Goal: Task Accomplishment & Management: Manage account settings

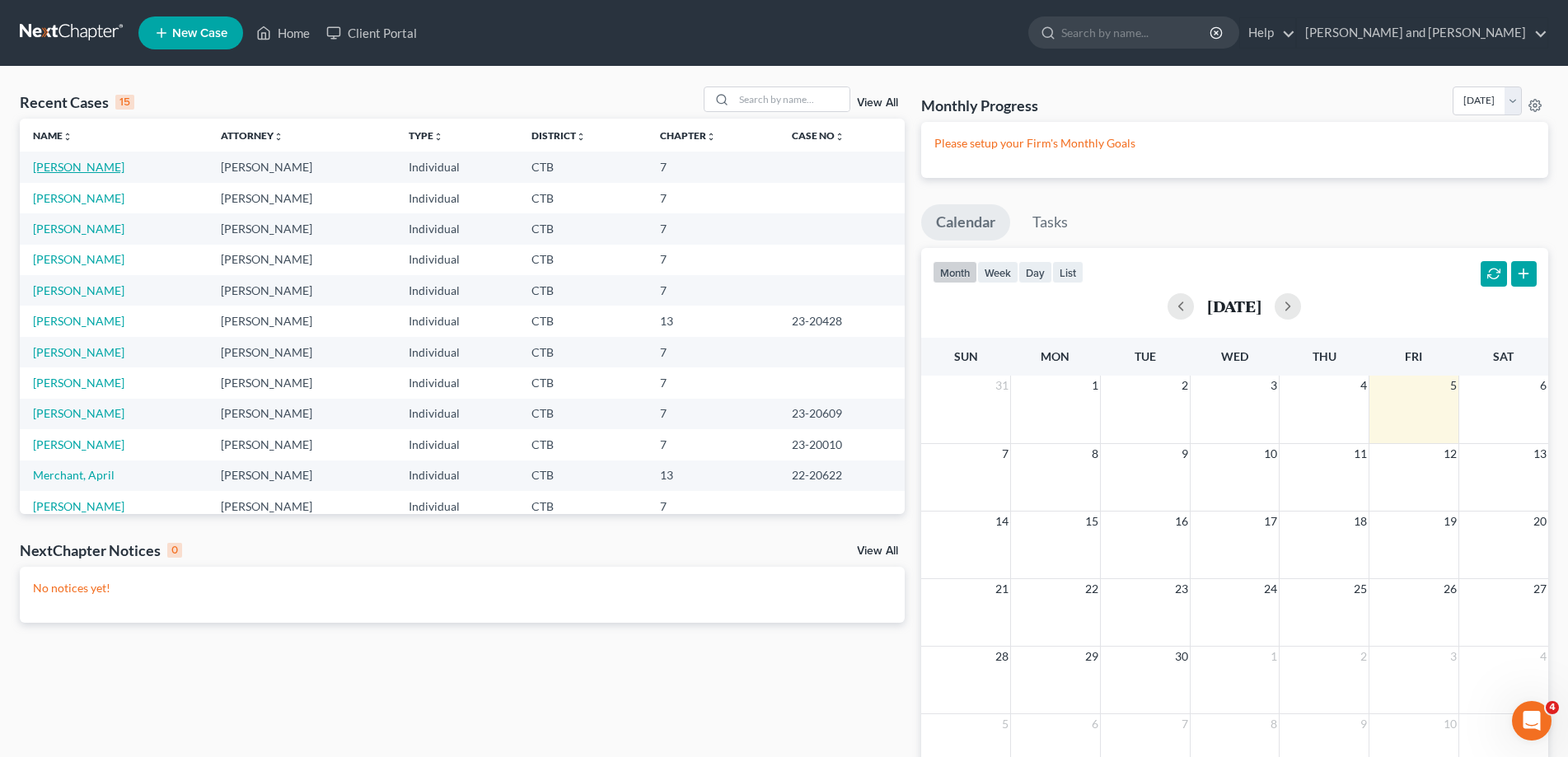
click at [62, 171] on link "[PERSON_NAME]" at bounding box center [79, 167] width 91 height 14
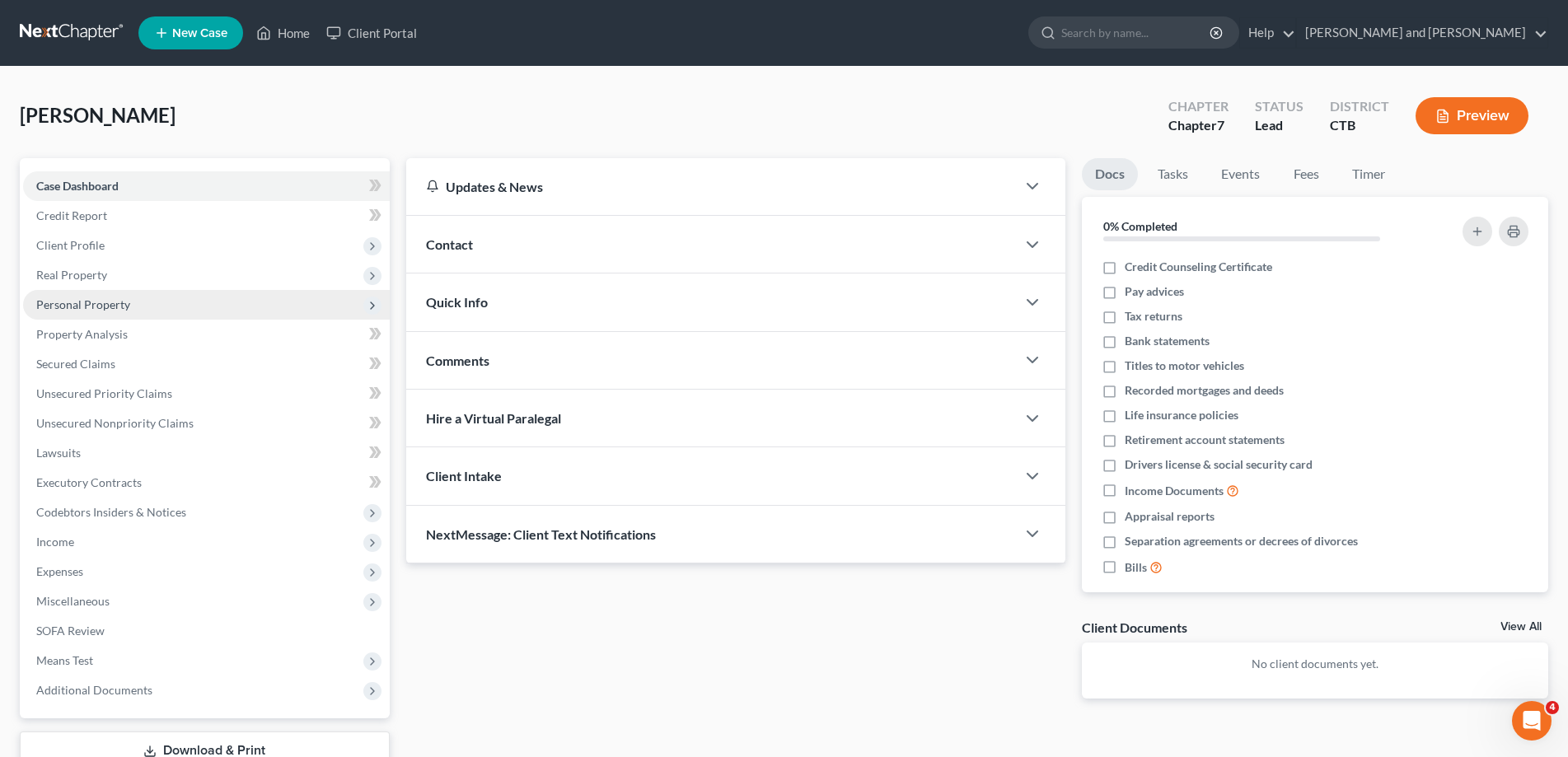
click at [84, 305] on span "Personal Property" at bounding box center [83, 304] width 94 height 14
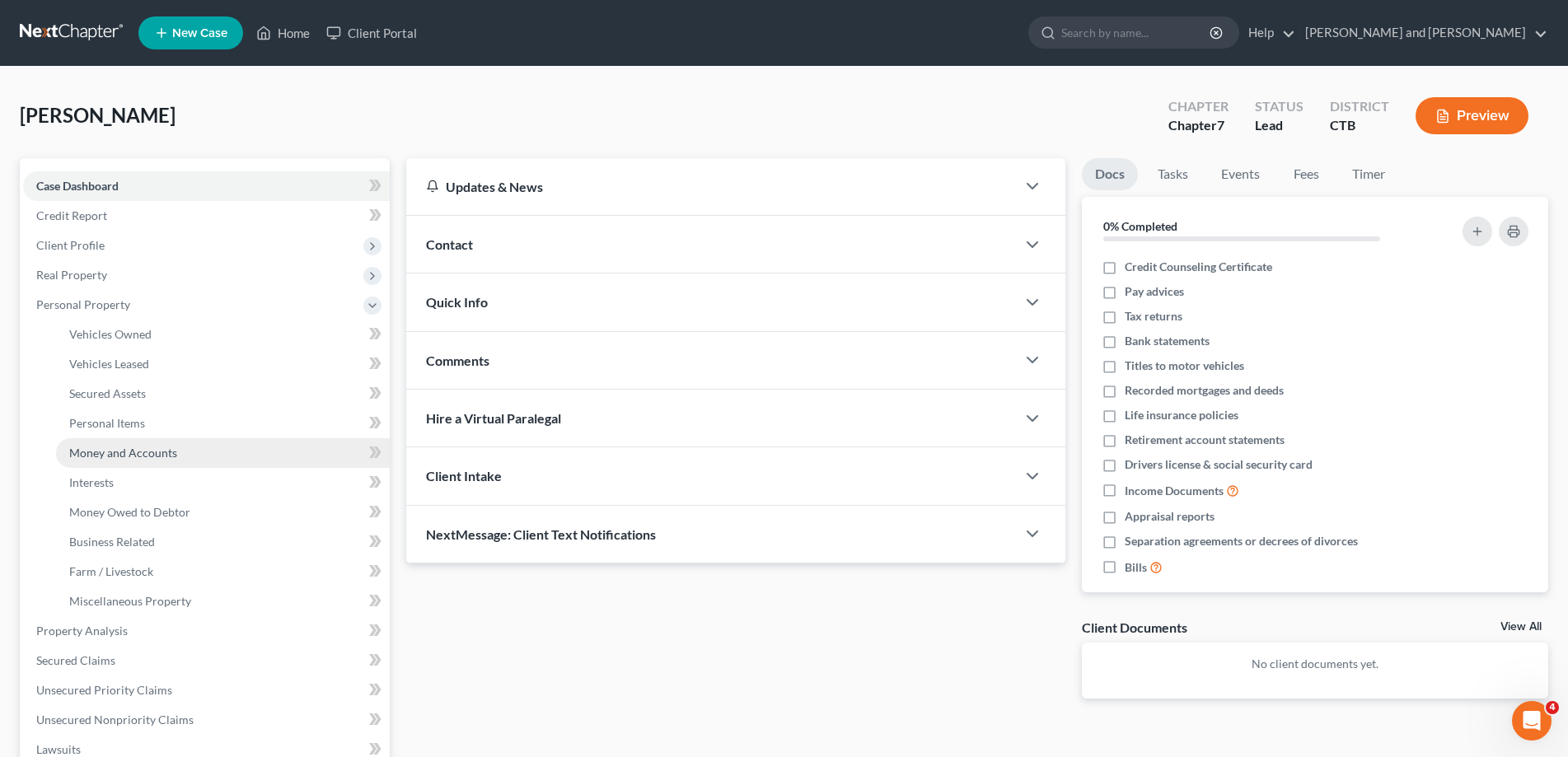
click at [105, 458] on span "Money and Accounts" at bounding box center [122, 452] width 108 height 14
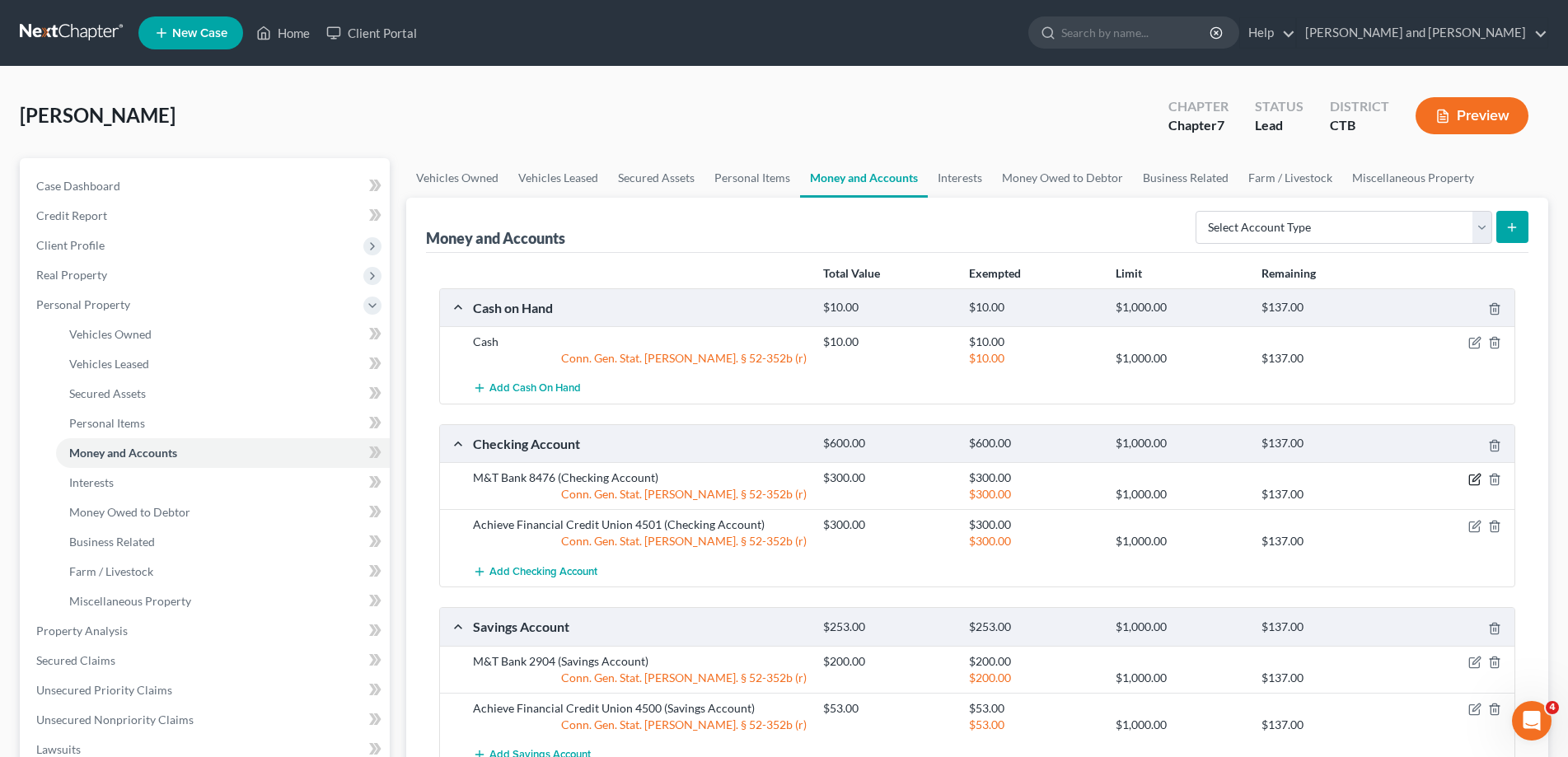
click at [1476, 480] on icon "button" at bounding box center [1475, 479] width 14 height 14
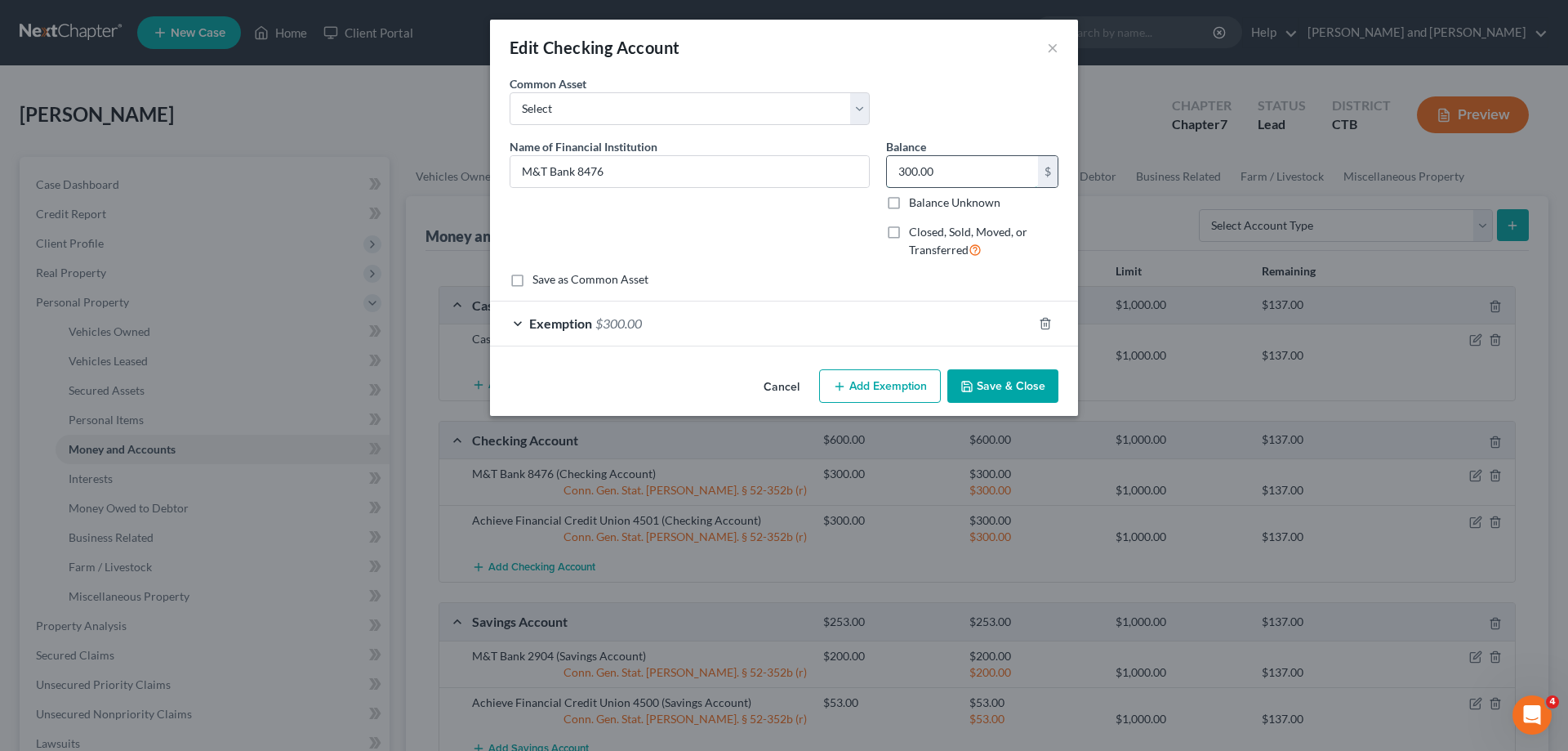
click at [958, 168] on input "300.00" at bounding box center [963, 171] width 151 height 31
type input "343.00"
click at [1013, 390] on button "Save & Close" at bounding box center [1002, 387] width 111 height 35
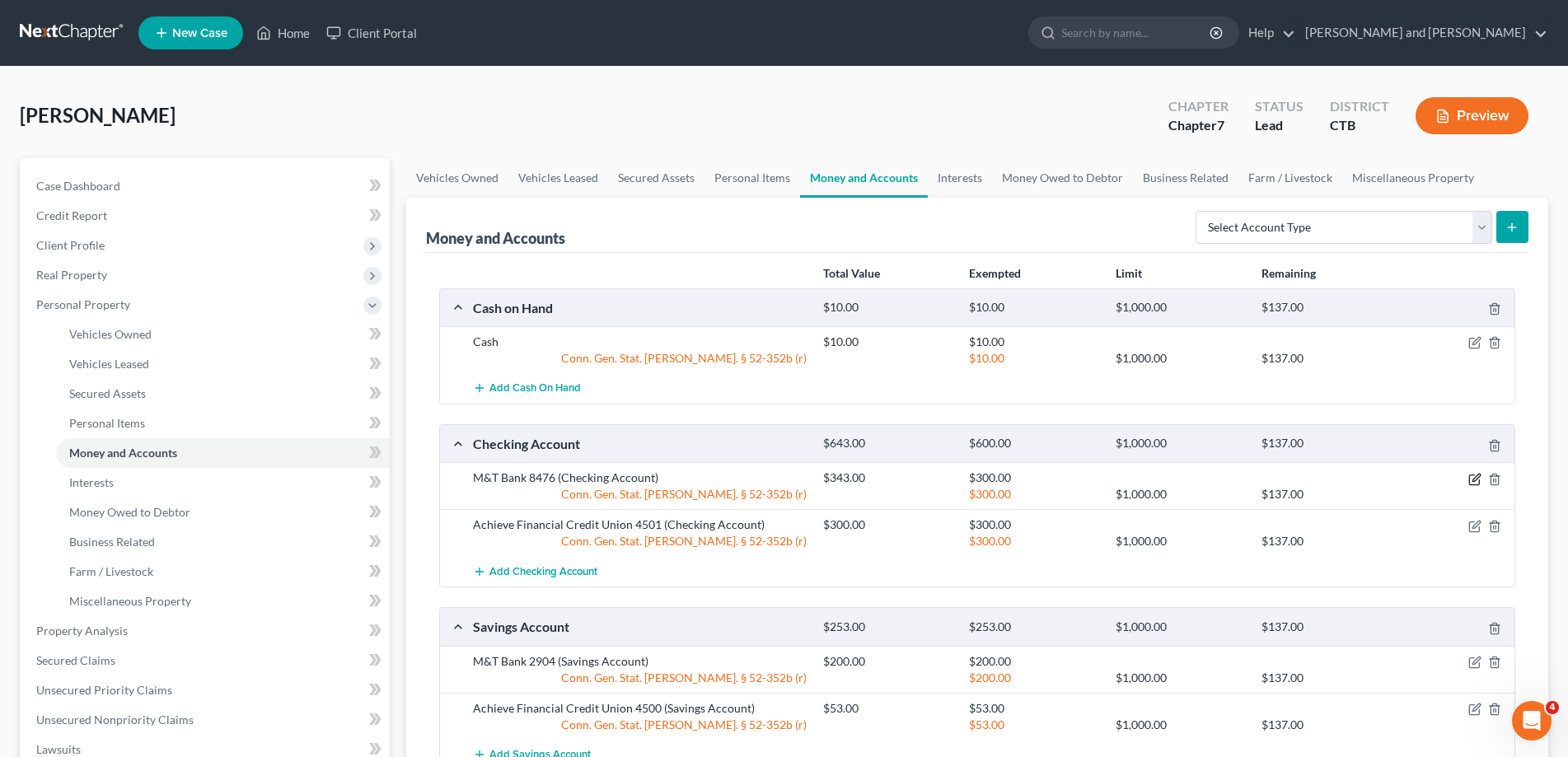
click at [1478, 477] on icon "button" at bounding box center [1476, 477] width 8 height 8
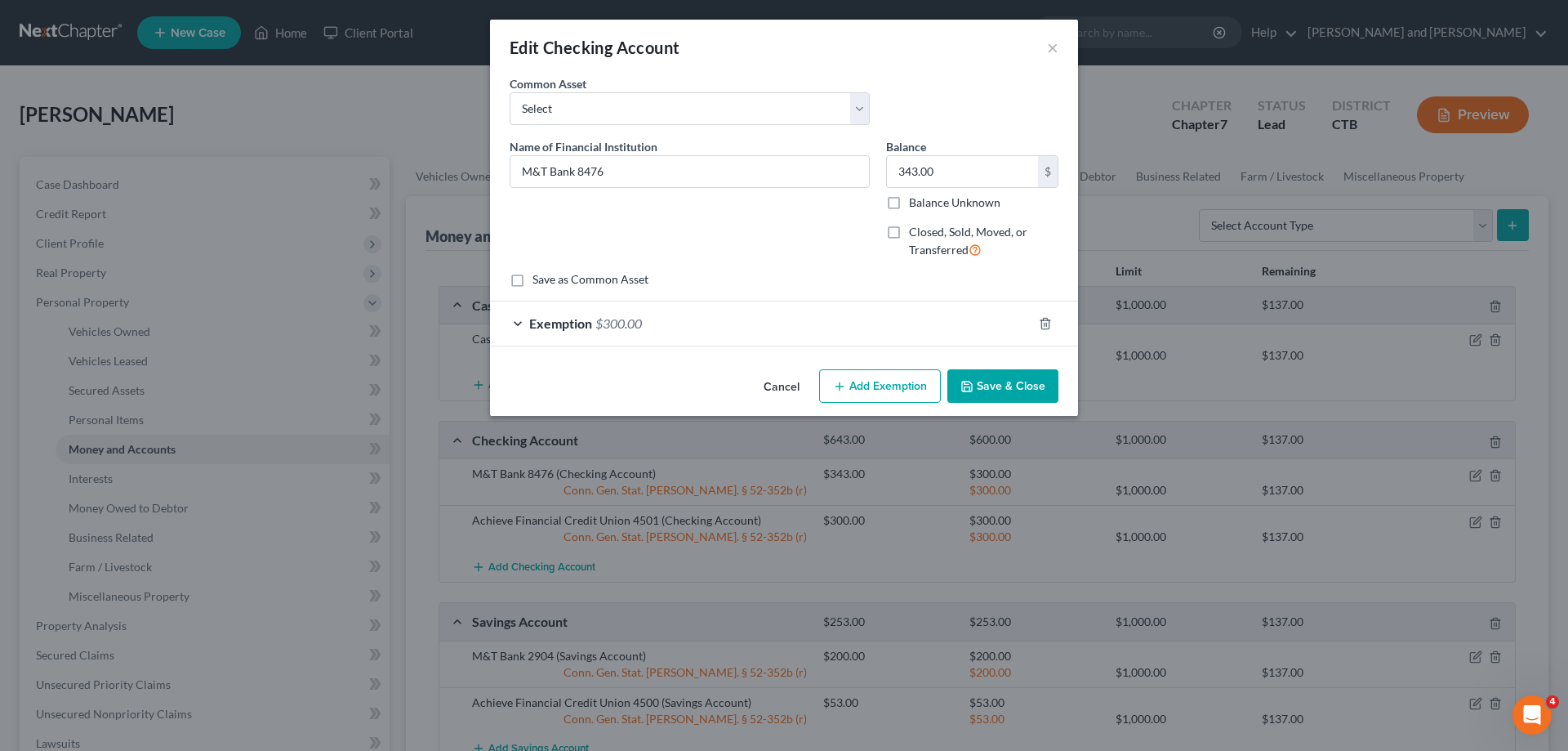
click at [516, 324] on div "Exemption $300.00" at bounding box center [760, 323] width 542 height 43
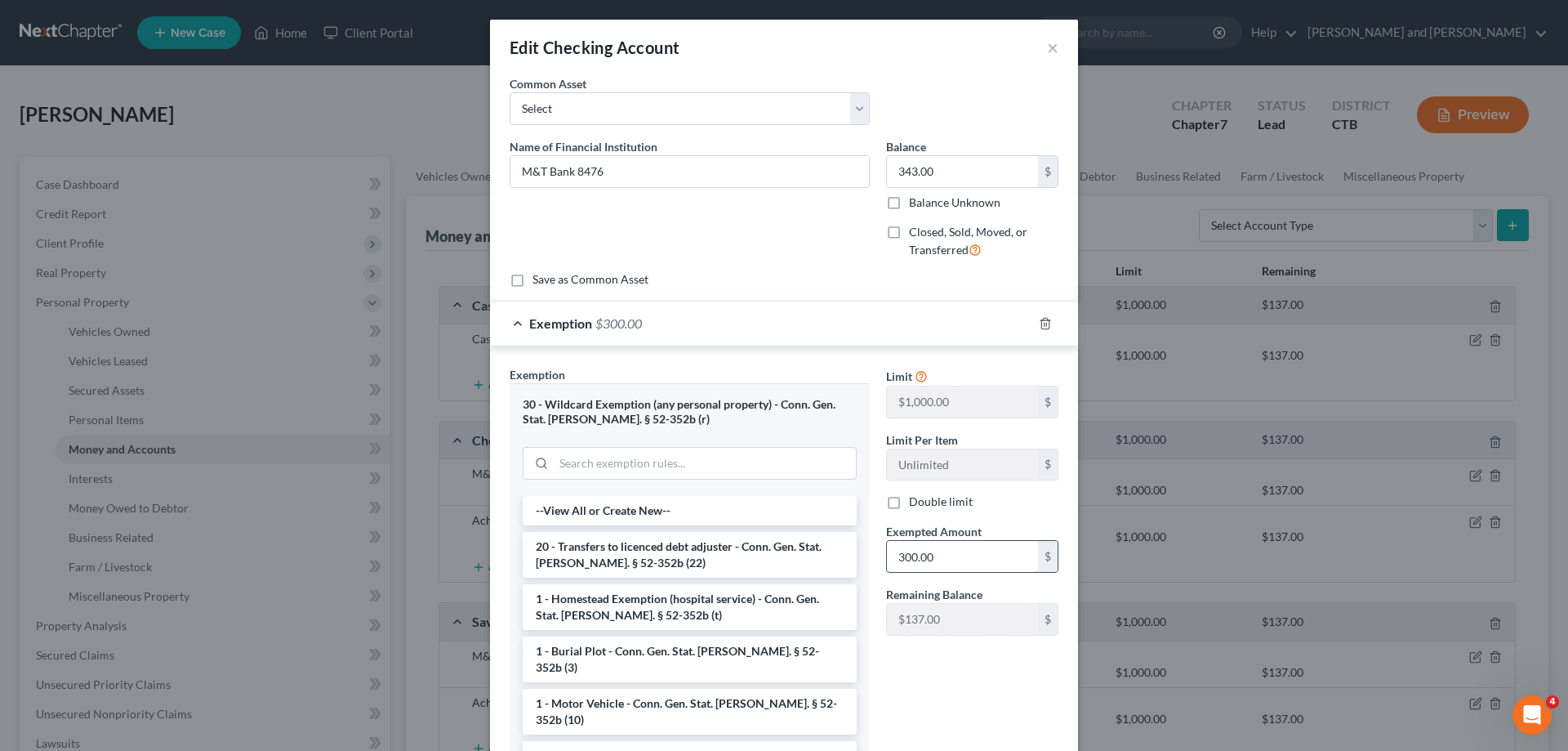
drag, startPoint x: 953, startPoint y: 554, endPoint x: 1017, endPoint y: 561, distance: 64.4
click at [1014, 558] on input "300.00" at bounding box center [963, 557] width 151 height 31
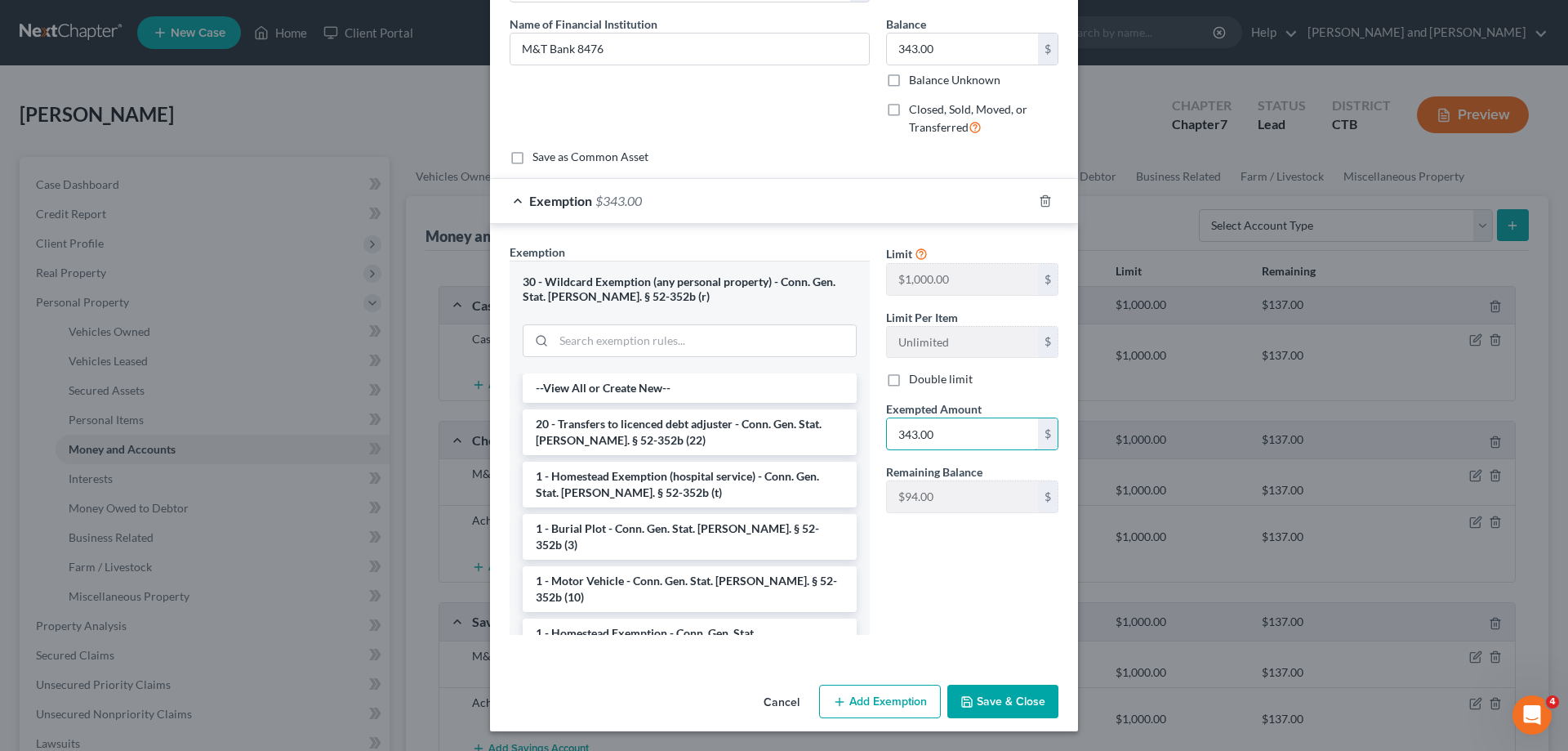
type input "343.00"
click at [1002, 697] on button "Save & Close" at bounding box center [1002, 702] width 111 height 35
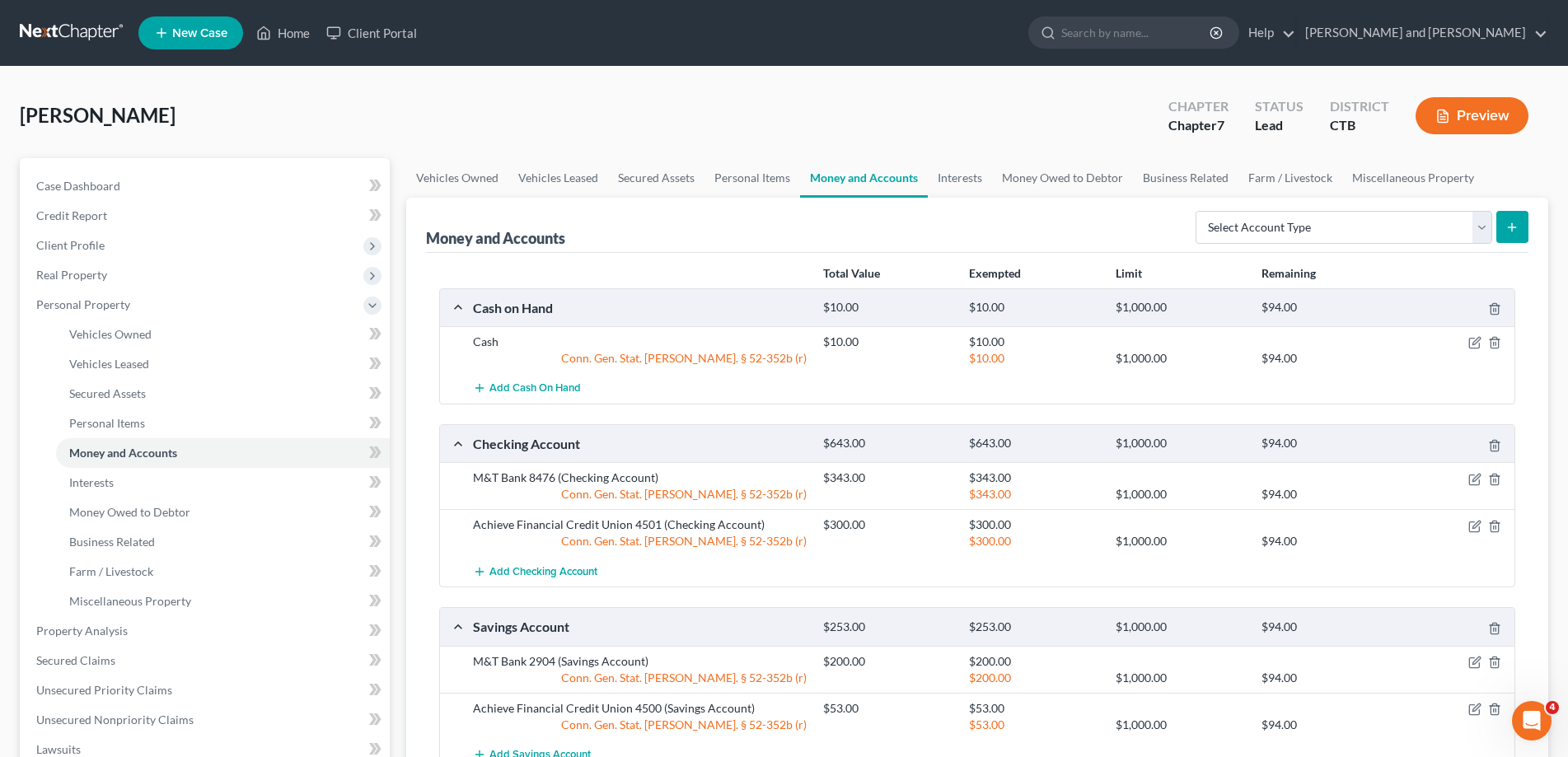
click at [1463, 661] on div at bounding box center [1457, 661] width 117 height 16
click at [1473, 660] on icon "button" at bounding box center [1475, 662] width 14 height 14
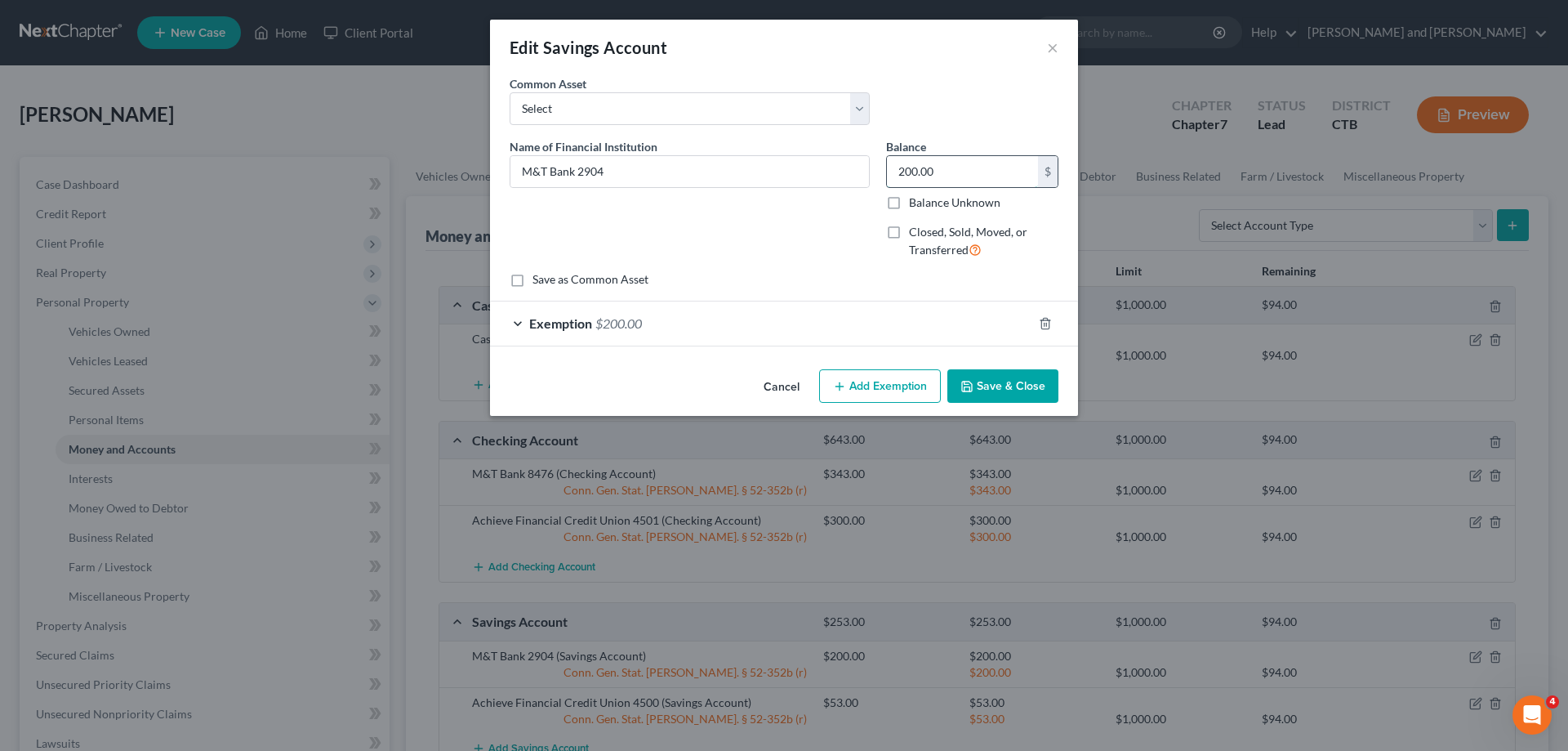
drag, startPoint x: 947, startPoint y: 170, endPoint x: 750, endPoint y: 202, distance: 199.6
click at [887, 187] on input "200.00" at bounding box center [963, 171] width 151 height 31
drag, startPoint x: 904, startPoint y: 166, endPoint x: 866, endPoint y: 168, distance: 38.1
click at [887, 168] on input "200.00" at bounding box center [963, 171] width 151 height 31
type input "67.00"
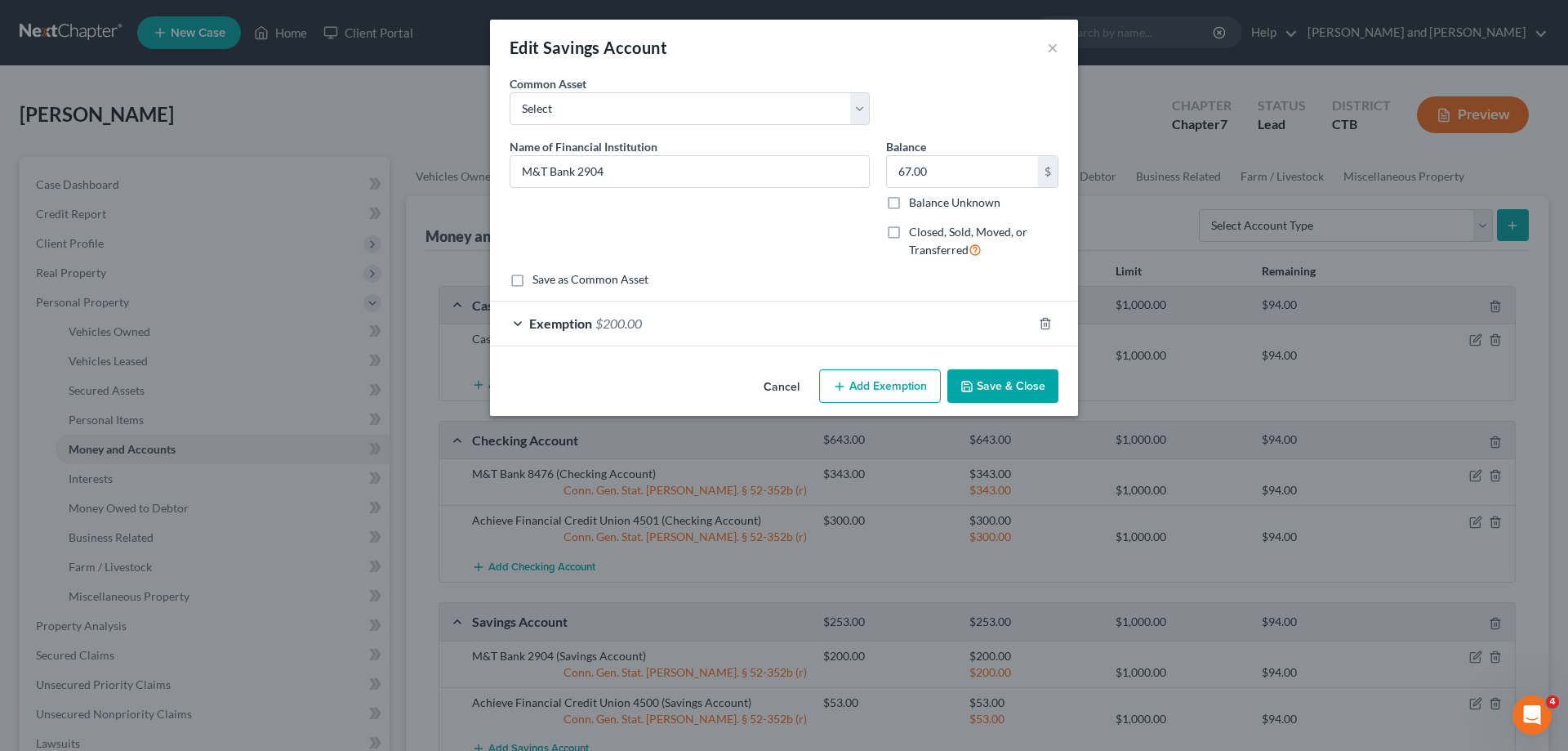
click at [521, 319] on div "Exemption $200.00" at bounding box center [760, 323] width 542 height 43
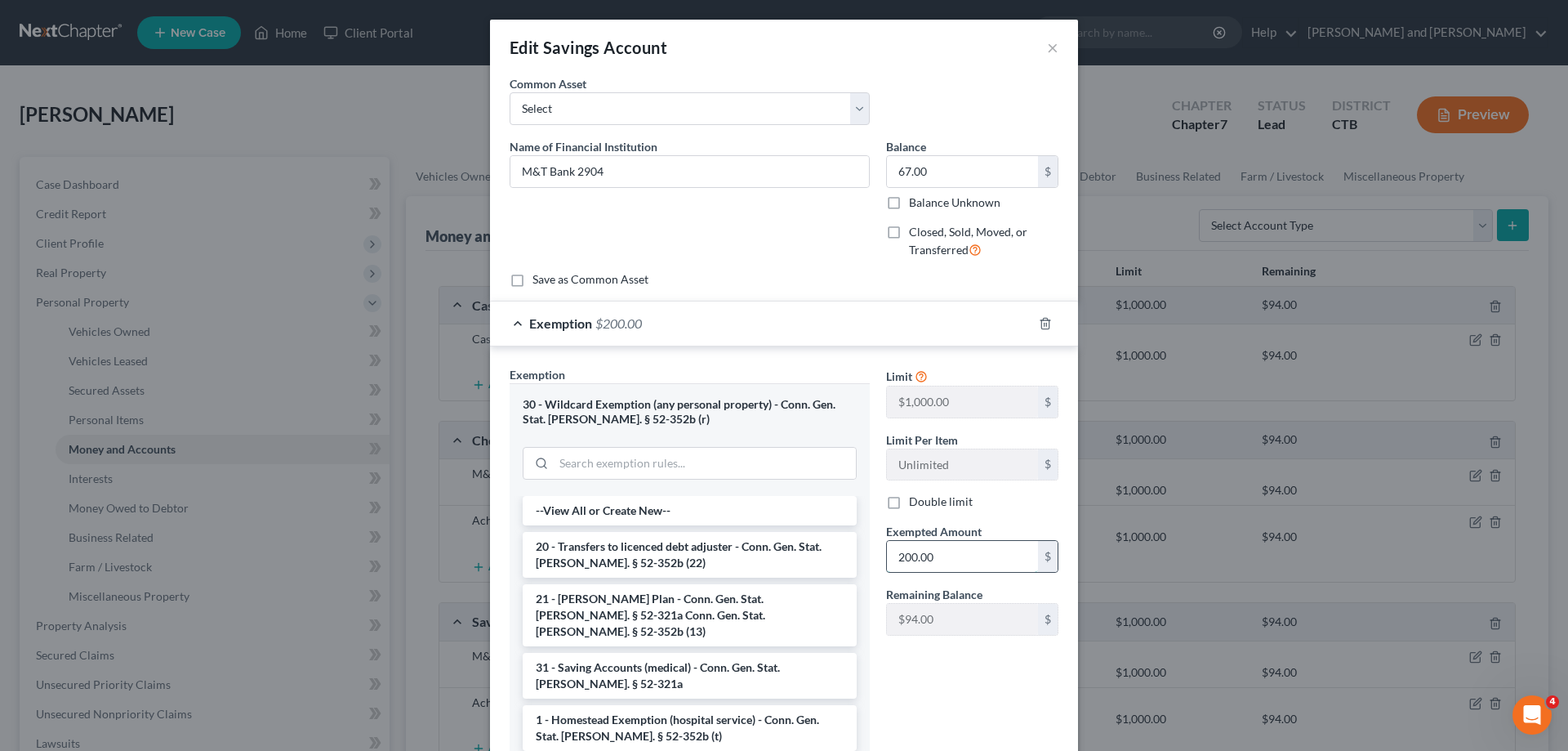
drag, startPoint x: 945, startPoint y: 557, endPoint x: 1022, endPoint y: 564, distance: 77.3
click at [1018, 562] on input "200.00" at bounding box center [963, 557] width 151 height 31
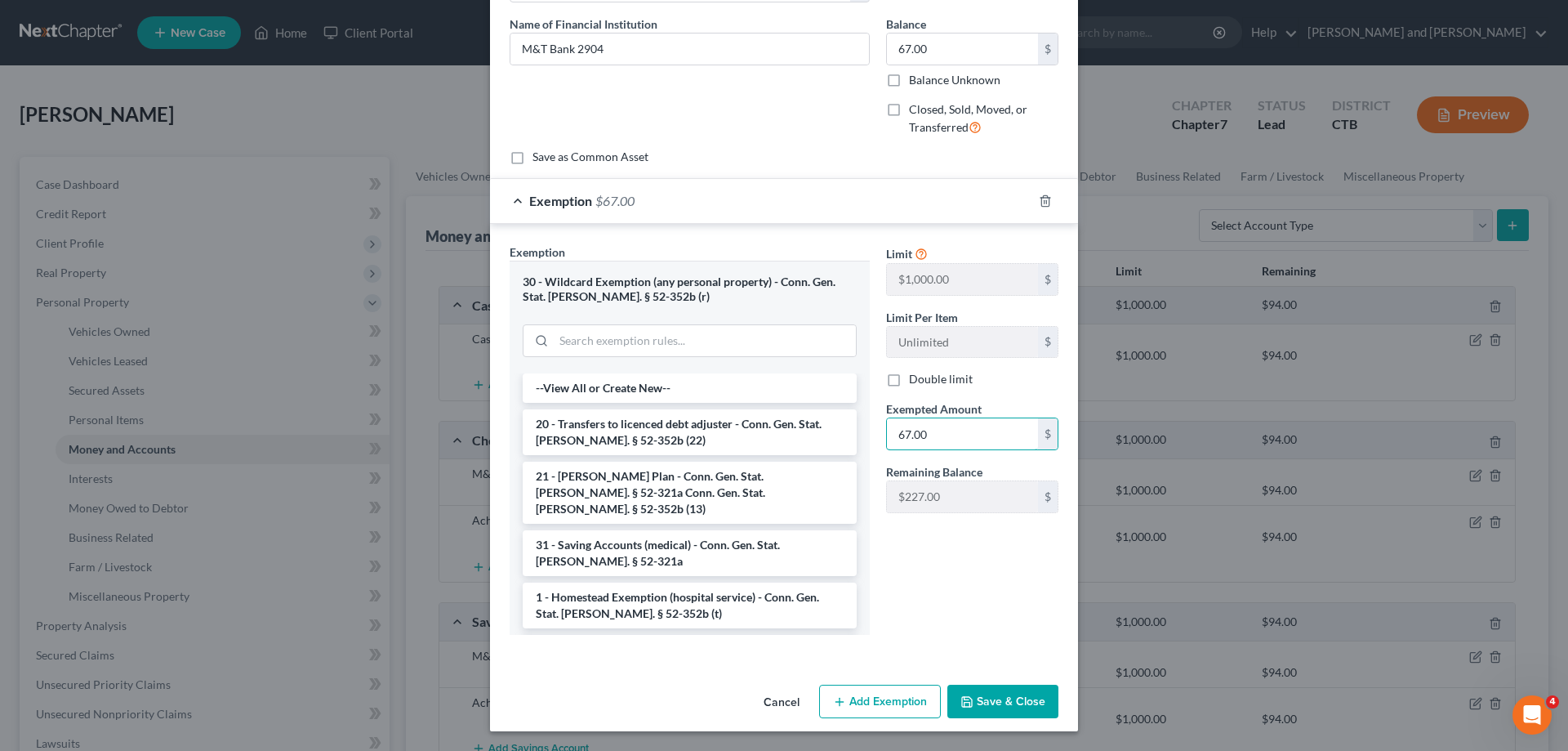
type input "67.00"
click at [1008, 710] on button "Save & Close" at bounding box center [1002, 702] width 111 height 35
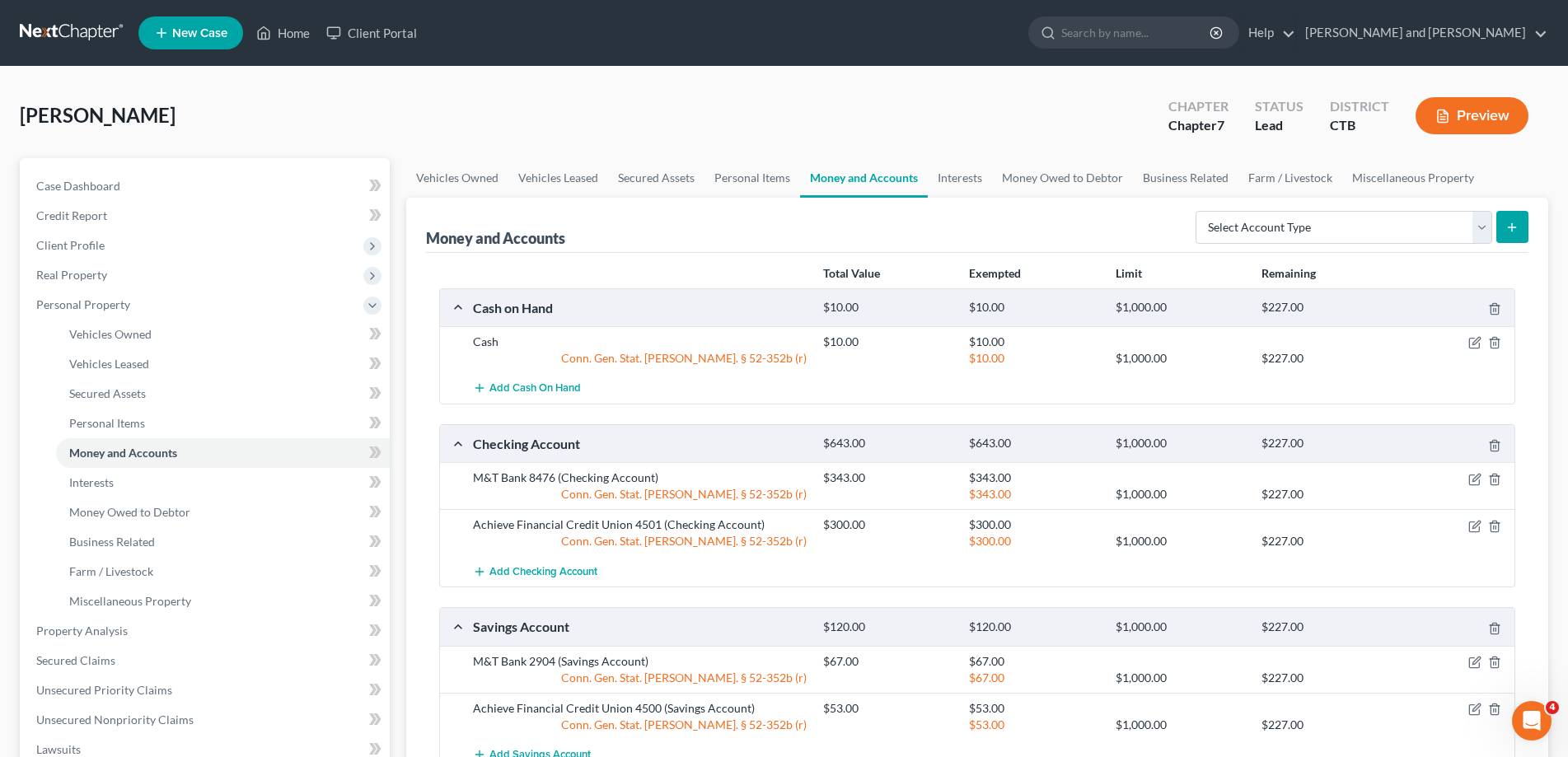
click at [1482, 525] on div at bounding box center [1457, 524] width 117 height 16
click at [1476, 521] on icon "button" at bounding box center [1475, 526] width 14 height 14
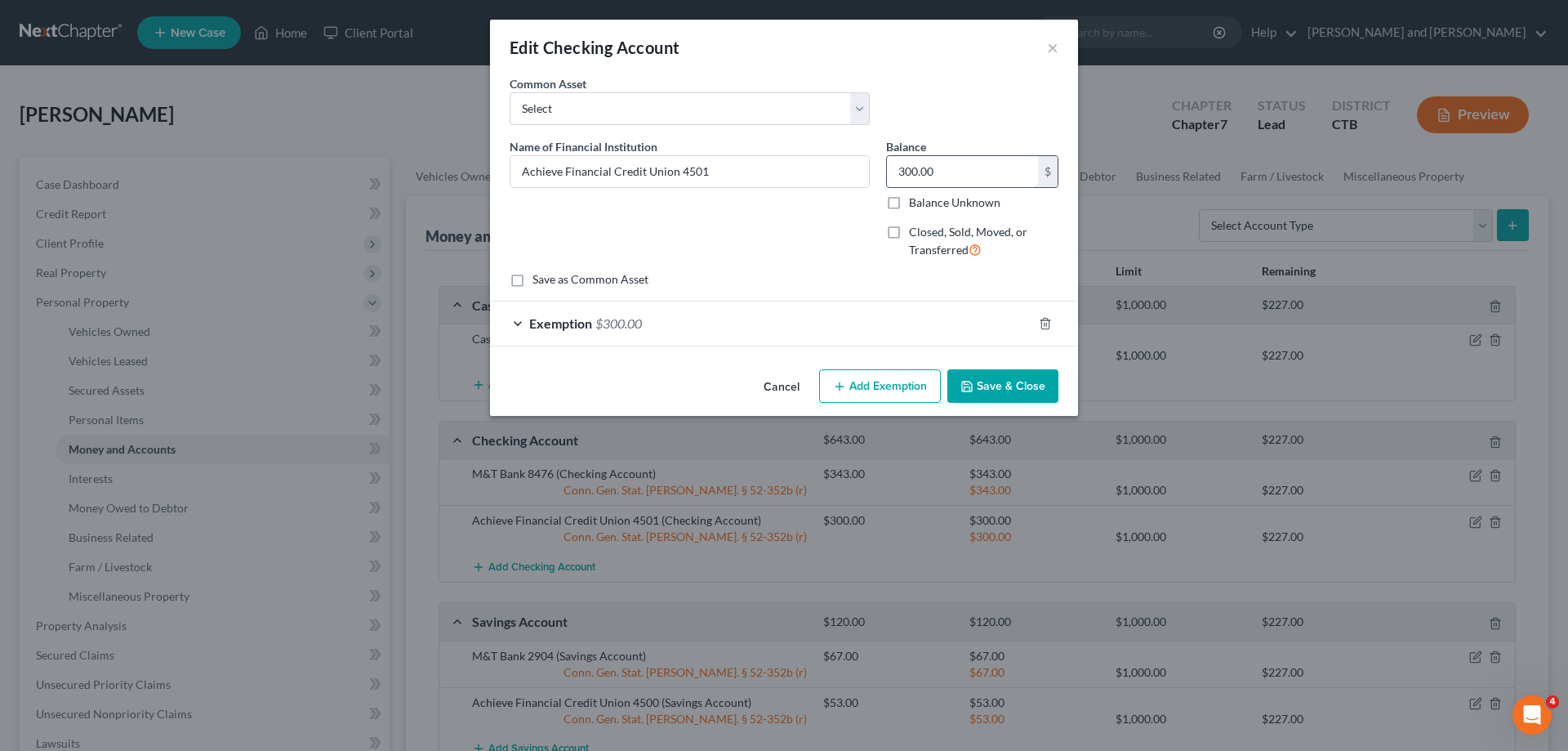
drag, startPoint x: 937, startPoint y: 170, endPoint x: 1021, endPoint y: 168, distance: 84.0
click at [1018, 167] on input "300.00" at bounding box center [963, 171] width 151 height 31
type input "405"
click at [879, 302] on div "Exemption $300.00" at bounding box center [760, 323] width 542 height 43
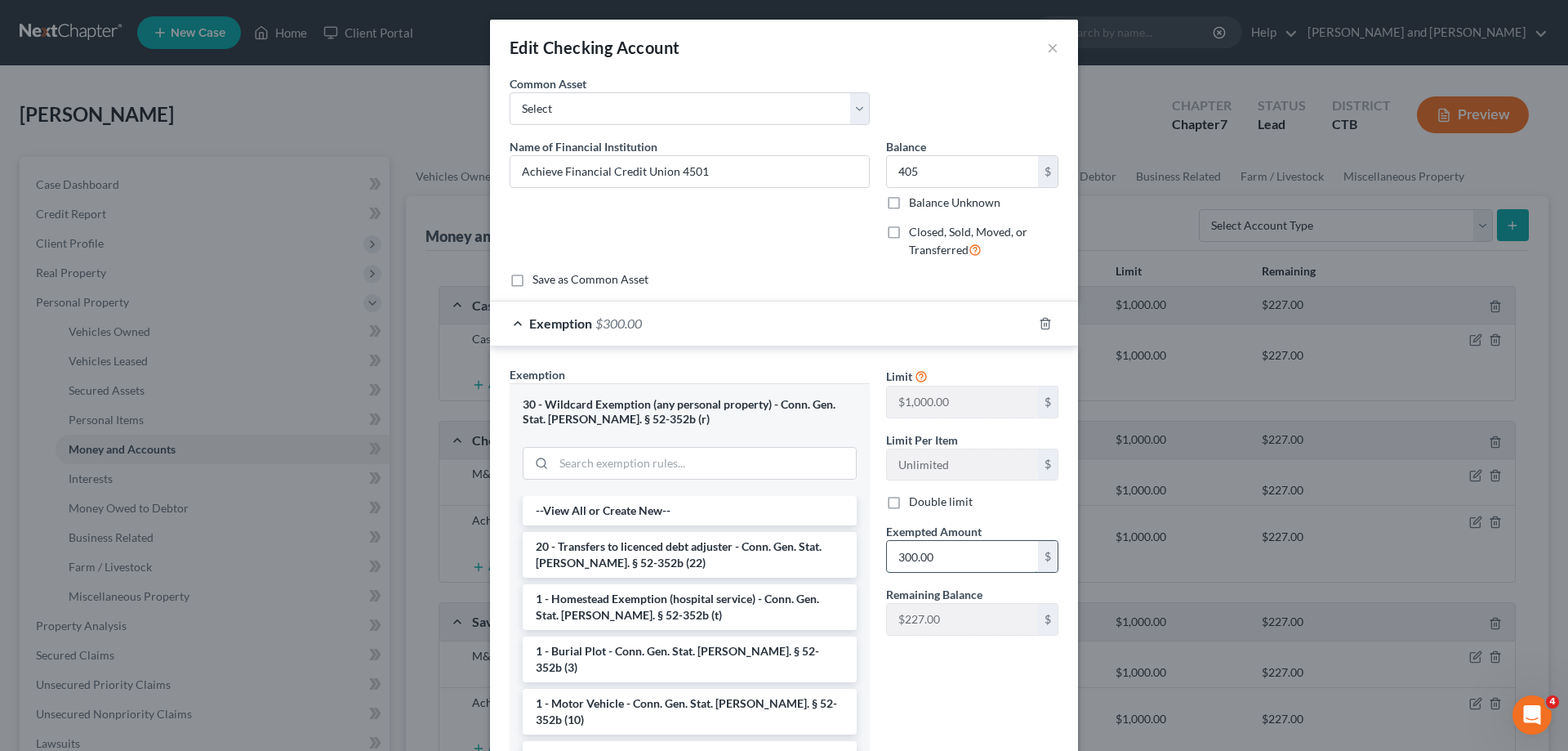
drag, startPoint x: 953, startPoint y: 550, endPoint x: 990, endPoint y: 564, distance: 39.6
click at [990, 564] on input "300.00" at bounding box center [963, 557] width 151 height 31
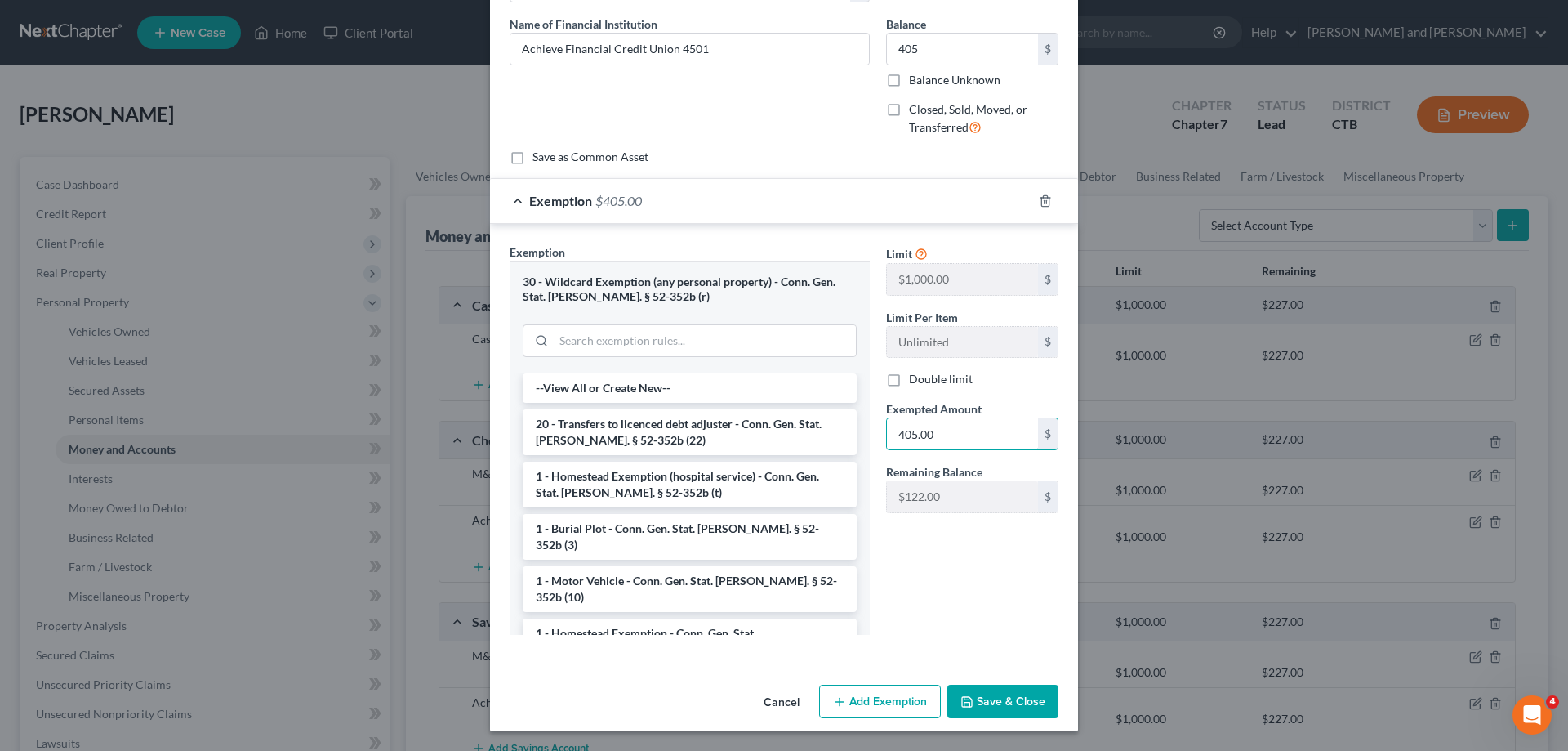
type input "405.00"
click at [1002, 695] on button "Save & Close" at bounding box center [1002, 702] width 111 height 35
